Goal: Information Seeking & Learning: Understand process/instructions

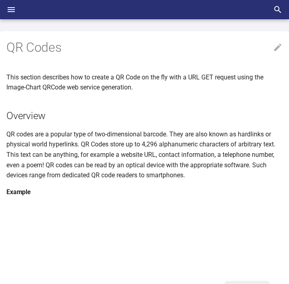
scroll to position [281, 0]
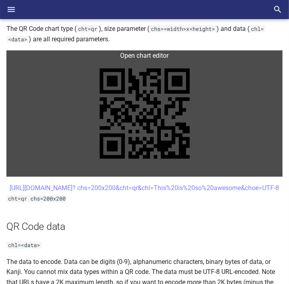
scroll to position [361, 0]
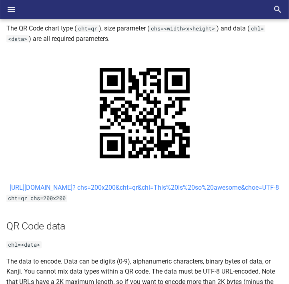
click at [106, 189] on link "[URL][DOMAIN_NAME]? chs=200x200&cht=qr&chl=This%20is%20so%20awesome&choe=UTF-8" at bounding box center [145, 188] width 270 height 8
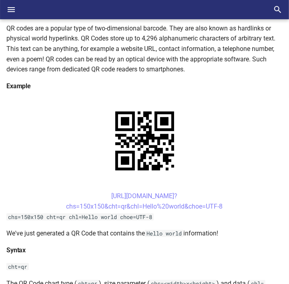
scroll to position [120, 0]
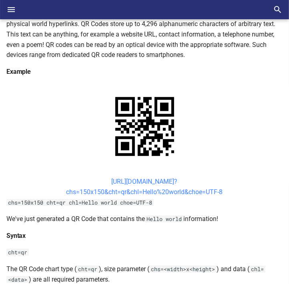
click at [107, 181] on link "[URL][DOMAIN_NAME]? chs=150x150&cht=qr&chl=Hello%20world&choe=UTF-8" at bounding box center [145, 187] width 157 height 18
